Goal: Information Seeking & Learning: Learn about a topic

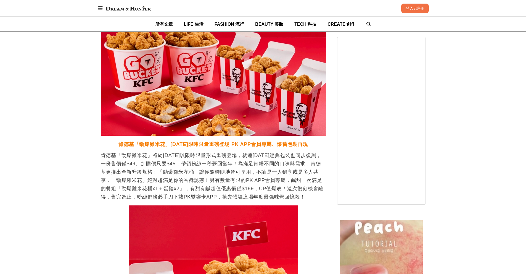
scroll to position [0, 451]
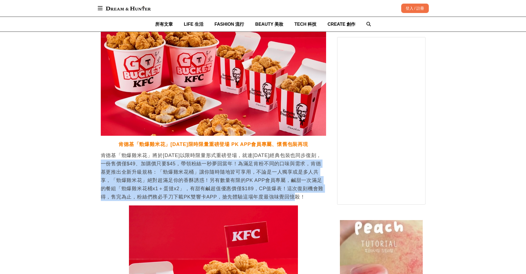
drag, startPoint x: 109, startPoint y: 166, endPoint x: 295, endPoint y: 198, distance: 189.4
click at [297, 200] on p "肯德基「勁爆雞米花」將於[DATE]以限時限量形式重磅登場，就連[DATE]經典包裝也同步復刻，一份售價僅$49、加購價只要$45，帶領粉絲一秒夢回當年！為滿…" at bounding box center [214, 176] width 226 height 50
click at [261, 180] on p "肯德基「勁爆雞米花」將於[DATE]以限時限量形式重磅登場，就連[DATE]經典包裝也同步復刻，一份售價僅$49、加購價只要$45，帶領粉絲一秒夢回當年！為滿…" at bounding box center [214, 176] width 226 height 50
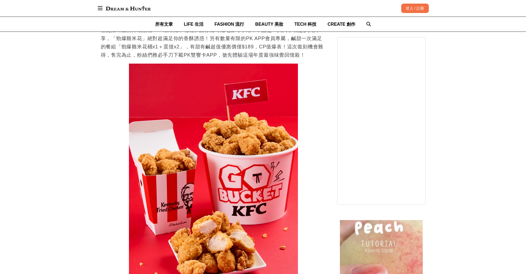
scroll to position [461, 0]
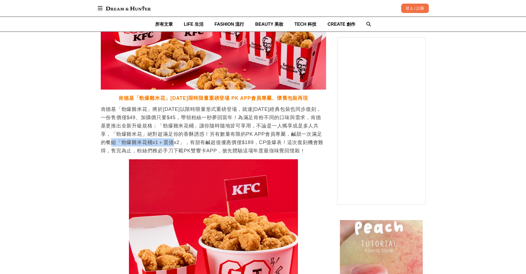
drag, startPoint x: 117, startPoint y: 141, endPoint x: 175, endPoint y: 142, distance: 58.0
click at [175, 142] on p "肯德基「勁爆雞米花」將於[DATE]以限時限量形式重磅登場，就連[DATE]經典包裝也同步復刻，一份售價僅$49、加購價只要$45，帶領粉絲一秒夢回當年！為滿…" at bounding box center [214, 130] width 226 height 50
click at [240, 137] on p "肯德基「勁爆雞米花」將於[DATE]以限時限量形式重磅登場，就連[DATE]經典包裝也同步復刻，一份售價僅$49、加購價只要$45，帶領粉絲一秒夢回當年！為滿…" at bounding box center [214, 130] width 226 height 50
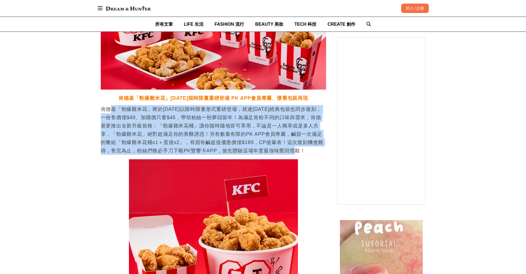
drag, startPoint x: 113, startPoint y: 112, endPoint x: 309, endPoint y: 152, distance: 200.1
click at [309, 152] on p "肯德基「勁爆雞米花」將於[DATE]以限時限量形式重磅登場，就連[DATE]經典包裝也同步復刻，一份售價僅$49、加購價只要$45，帶領粉絲一秒夢回當年！為滿…" at bounding box center [214, 130] width 226 height 50
click at [259, 130] on p "肯德基「勁爆雞米花」將於[DATE]以限時限量形式重磅登場，就連[DATE]經典包裝也同步復刻，一份售價僅$49、加購價只要$45，帶領粉絲一秒夢回當年！為滿…" at bounding box center [214, 130] width 226 height 50
